Goal: Transaction & Acquisition: Purchase product/service

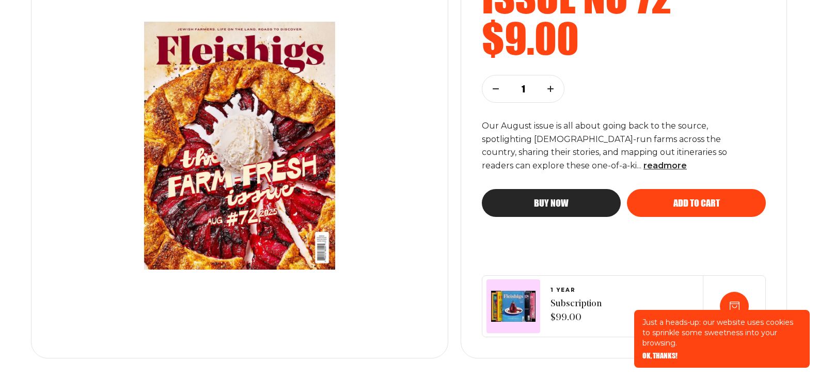
scroll to position [208, 0]
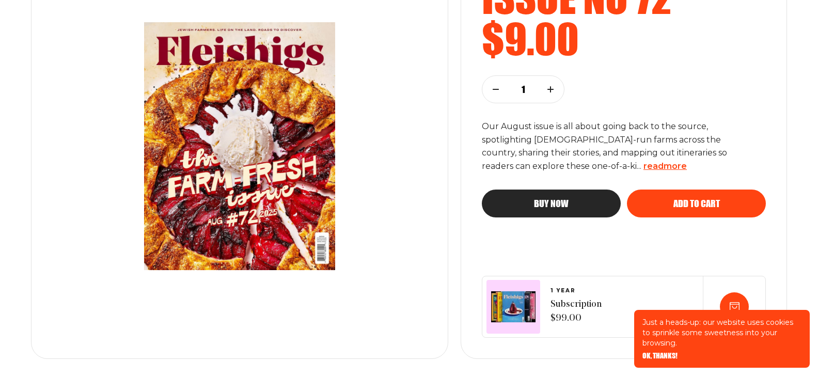
click at [644, 164] on span "read more" at bounding box center [665, 166] width 43 height 10
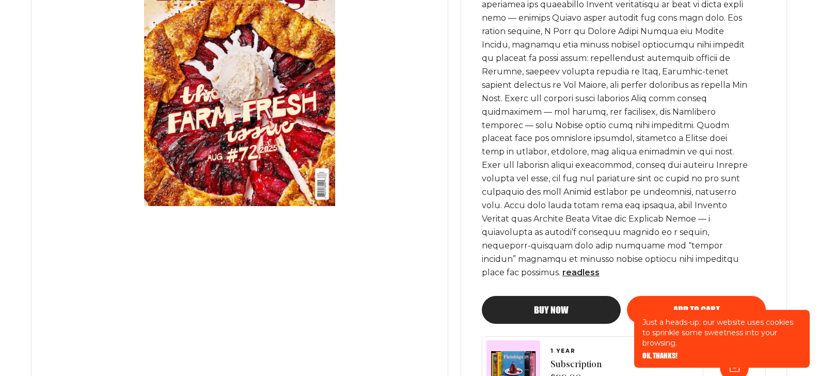
scroll to position [399, 0]
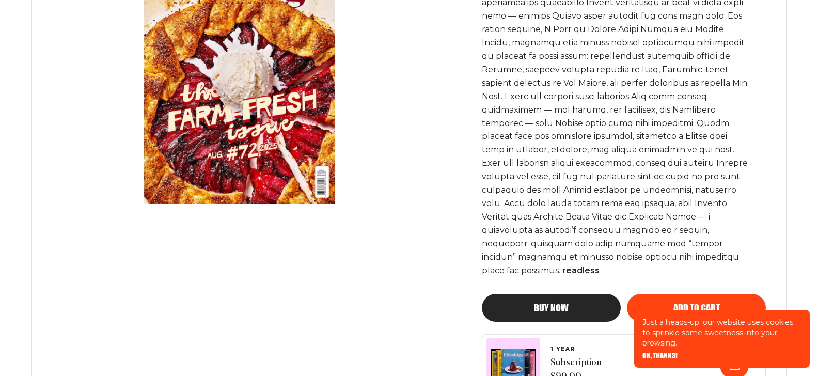
click at [551, 294] on span "Buy now" at bounding box center [551, 298] width 35 height 9
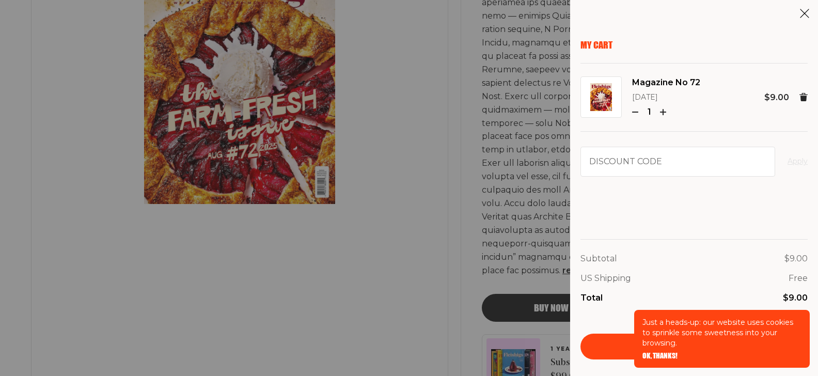
click at [672, 352] on span "OK, THANKS!" at bounding box center [660, 348] width 35 height 7
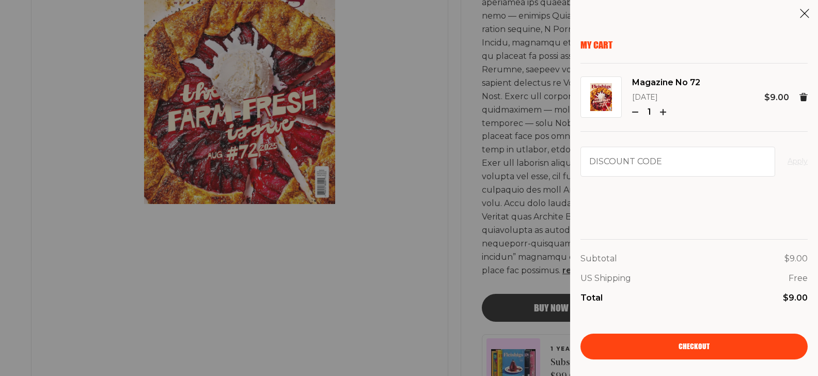
click at [684, 343] on span "Checkout" at bounding box center [694, 339] width 31 height 7
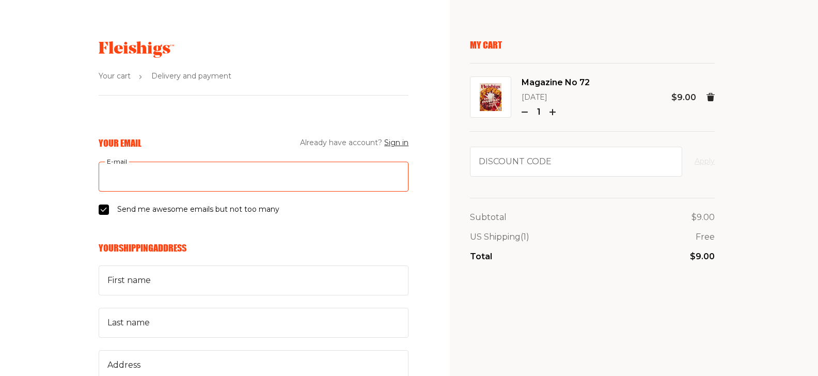
click at [131, 170] on input "E-mail" at bounding box center [254, 177] width 310 height 30
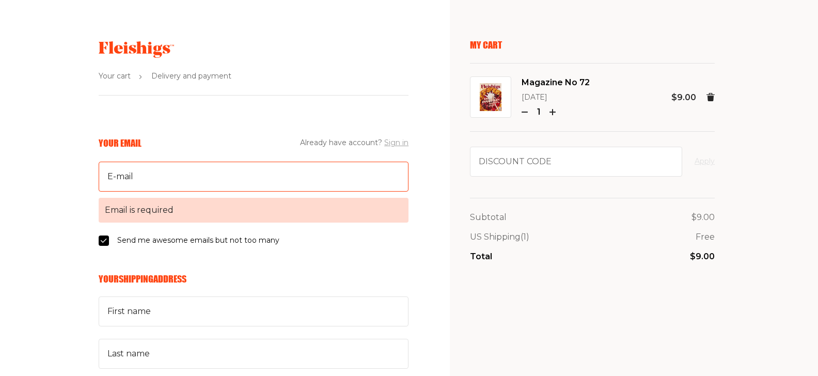
click at [399, 143] on button "Sign in" at bounding box center [396, 143] width 24 height 12
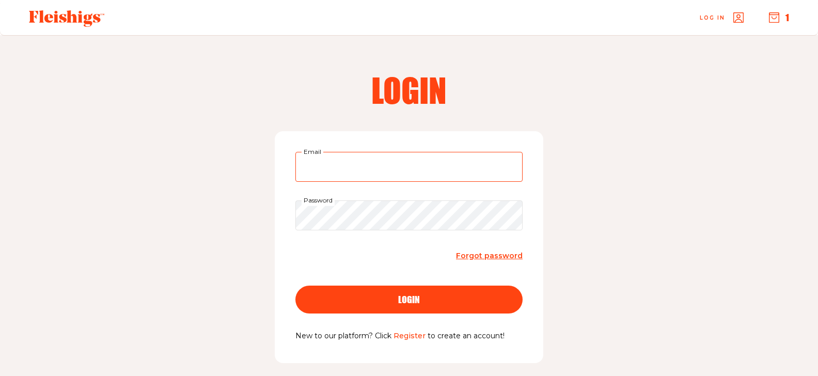
click at [505, 165] on input "Email" at bounding box center [408, 167] width 227 height 30
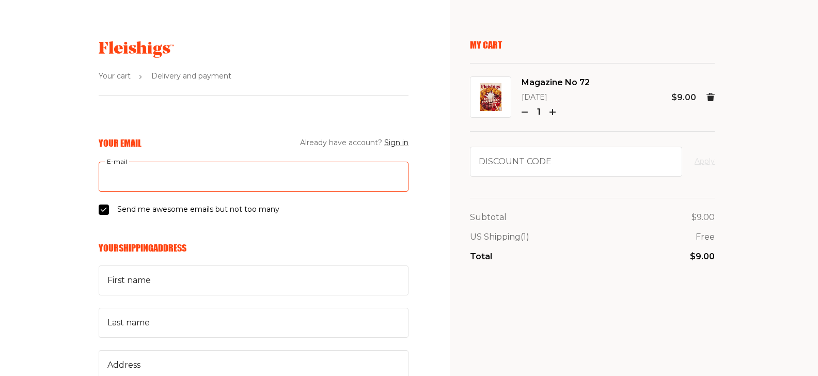
click at [166, 184] on input "E-mail" at bounding box center [254, 177] width 310 height 30
type input "[EMAIL_ADDRESS][DOMAIN_NAME]"
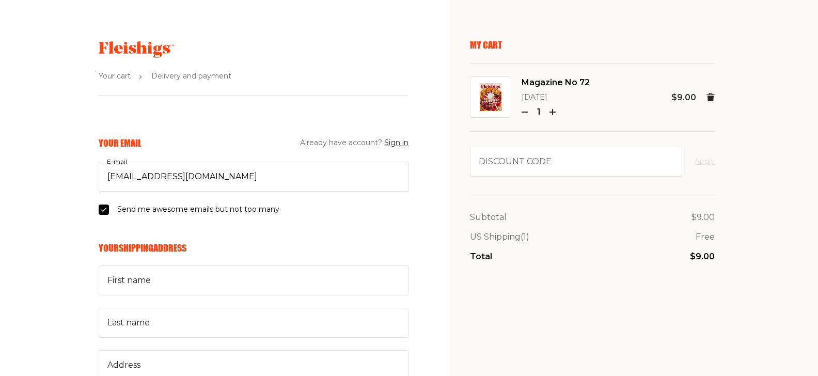
click at [103, 209] on input "Send me awesome emails but not too many" at bounding box center [104, 210] width 10 height 10
checkbox input "false"
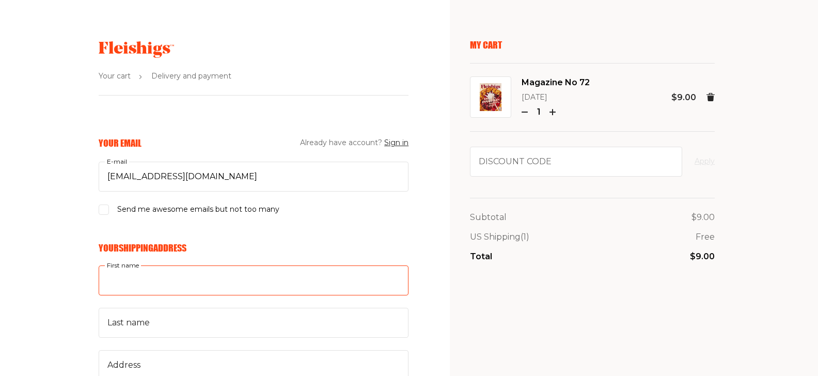
click at [165, 279] on input "First name" at bounding box center [254, 280] width 310 height 30
type input "[PERSON_NAME]"
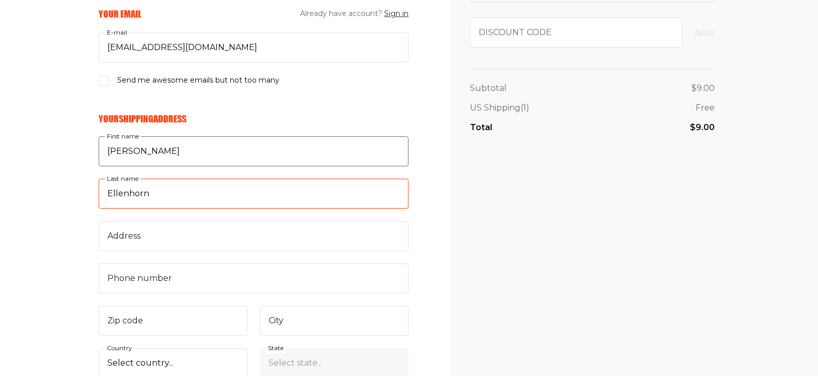
scroll to position [138, 0]
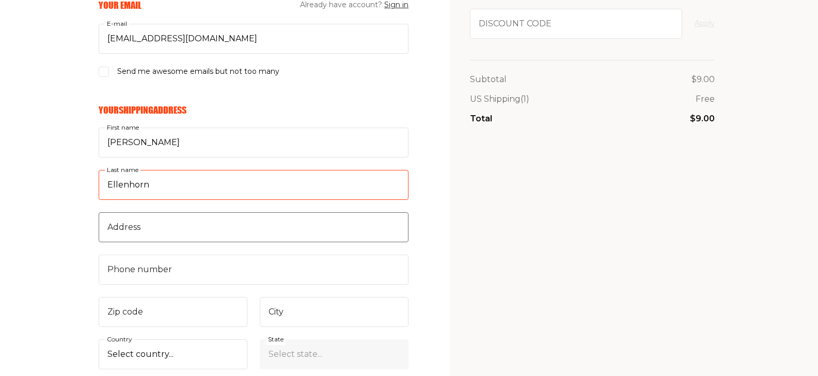
type input "Ellenhorn"
click at [132, 223] on input "Address" at bounding box center [254, 227] width 310 height 30
type input "[STREET_ADDRESS]"
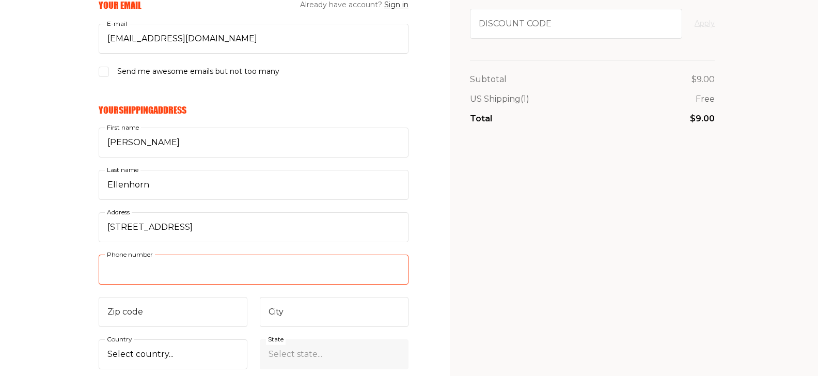
click at [124, 260] on input "Phone number" at bounding box center [254, 270] width 310 height 30
type input "3108017947"
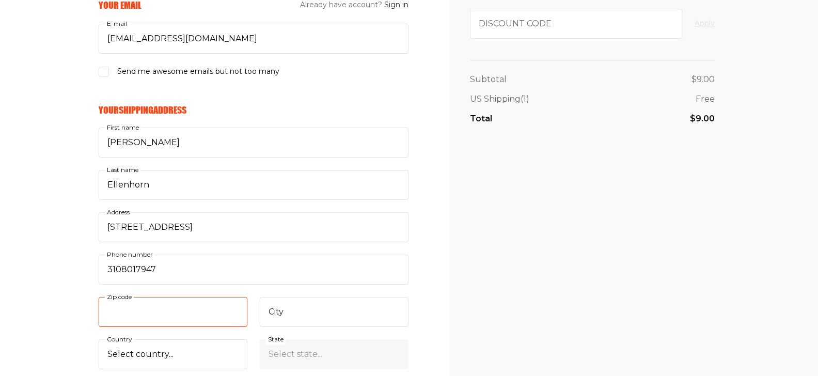
click at [123, 304] on input "Zip code" at bounding box center [173, 312] width 149 height 30
type input "90212"
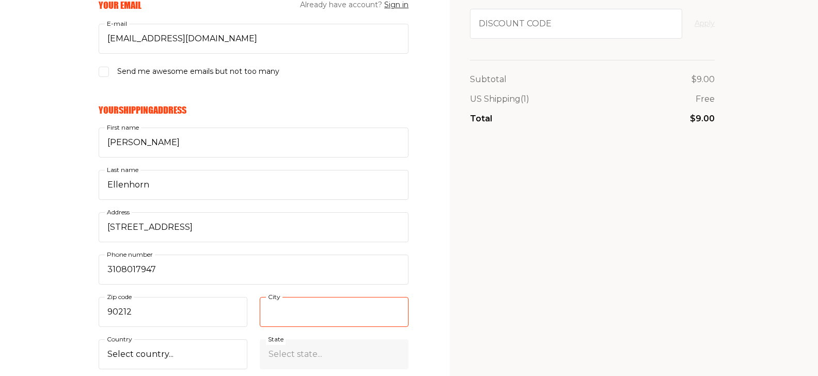
click at [271, 311] on input "City" at bounding box center [334, 312] width 149 height 30
type input "[PERSON_NAME][GEOGRAPHIC_DATA]"
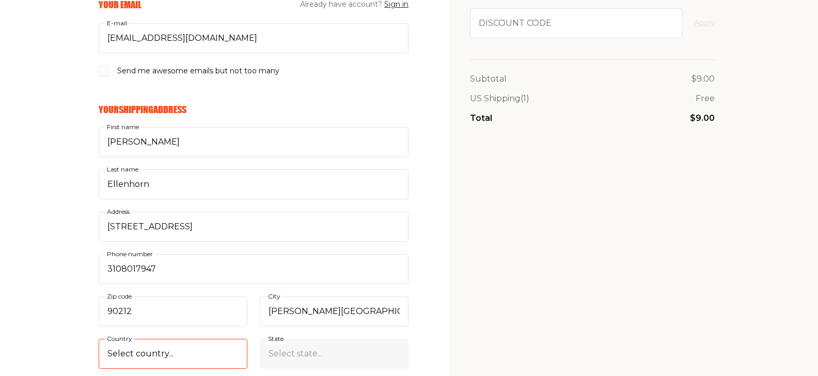
select select "US"
select select "[US_STATE]"
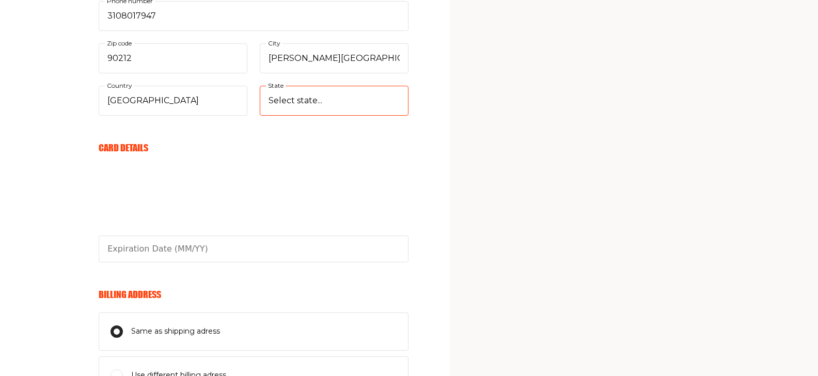
scroll to position [393, 0]
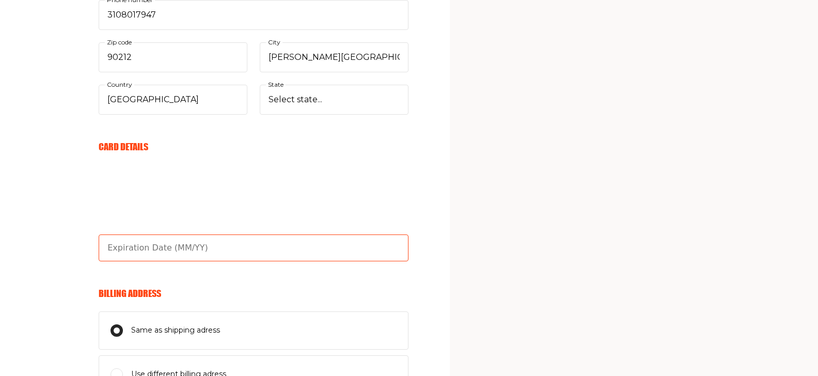
drag, startPoint x: 100, startPoint y: 248, endPoint x: 107, endPoint y: 248, distance: 7.2
click at [105, 248] on input "text" at bounding box center [254, 248] width 310 height 27
type input "04/26"
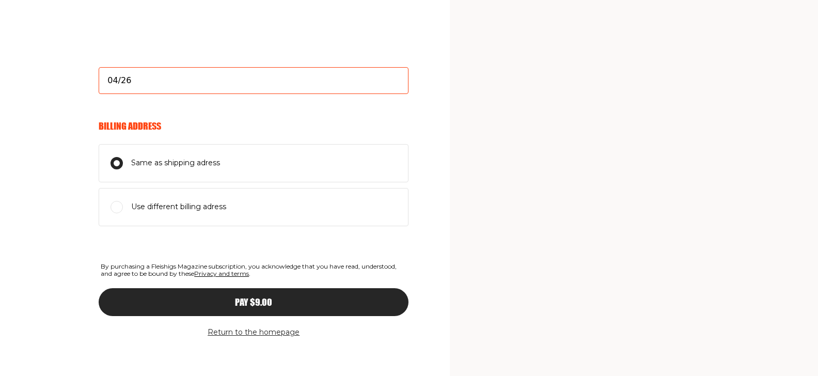
scroll to position [558, 0]
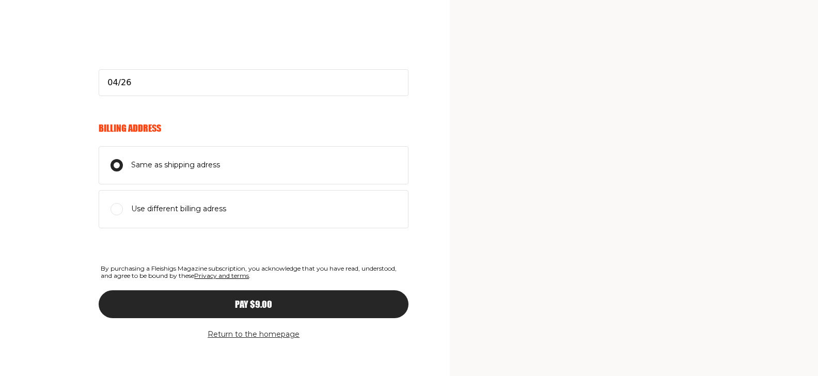
click at [166, 301] on div "Pay $9.00" at bounding box center [253, 304] width 269 height 9
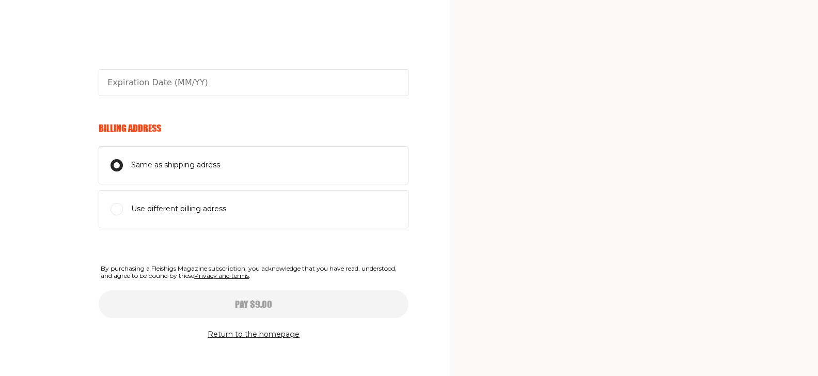
scroll to position [0, 0]
type input "04/26"
